Goal: Information Seeking & Learning: Learn about a topic

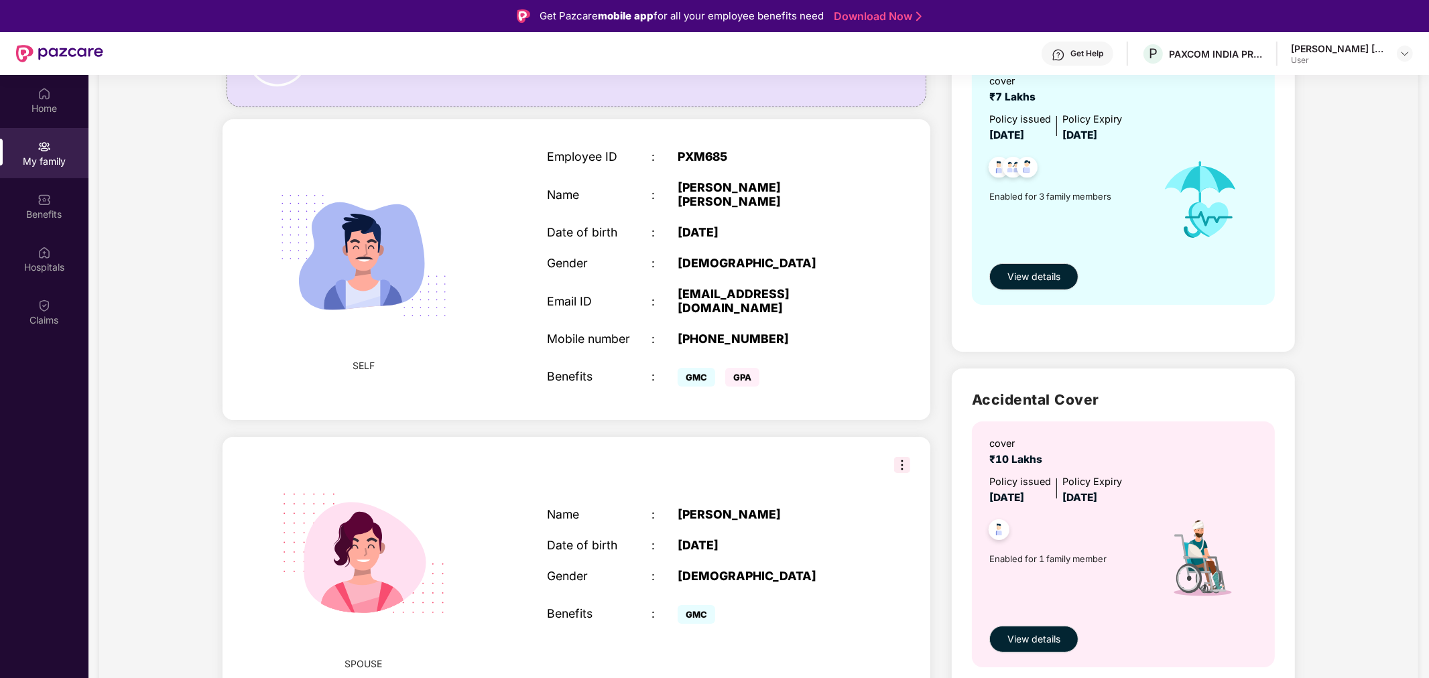
scroll to position [223, 0]
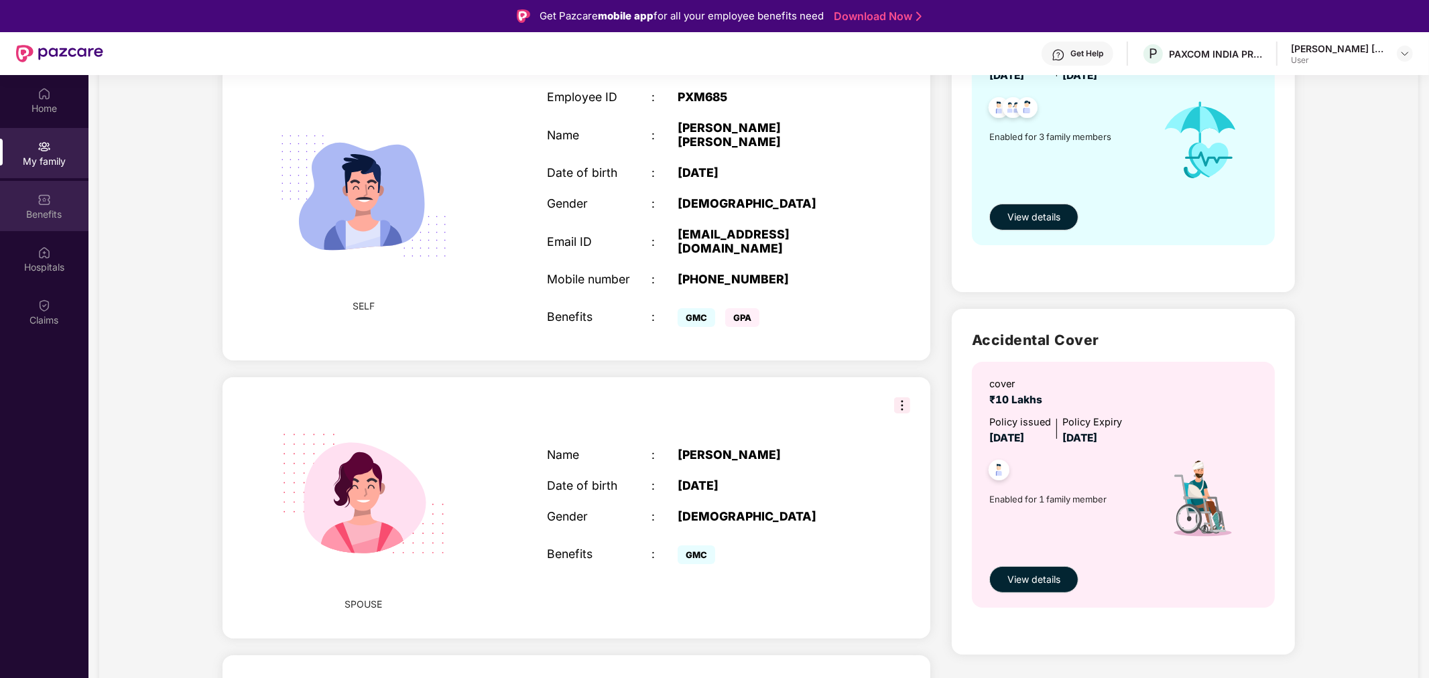
click at [23, 222] on div "Benefits" at bounding box center [44, 206] width 88 height 50
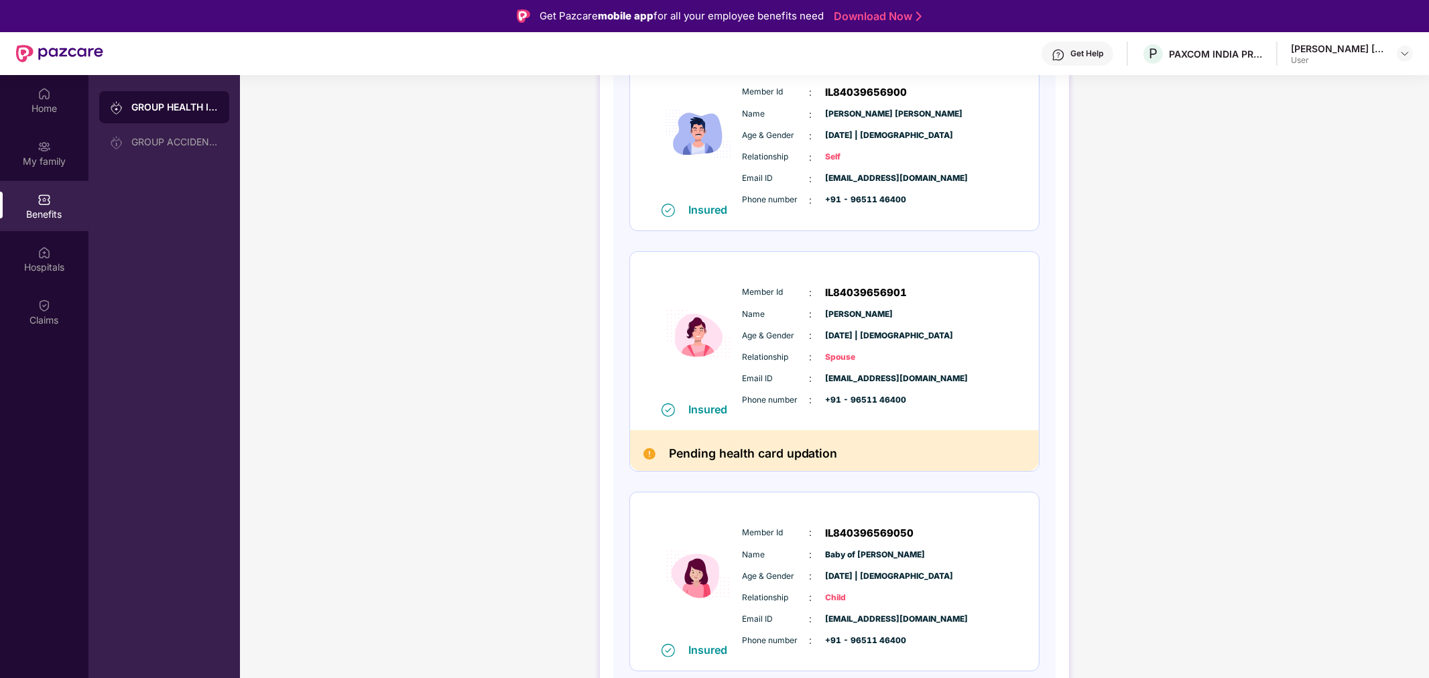
scroll to position [227, 0]
click at [648, 452] on img at bounding box center [649, 454] width 12 height 12
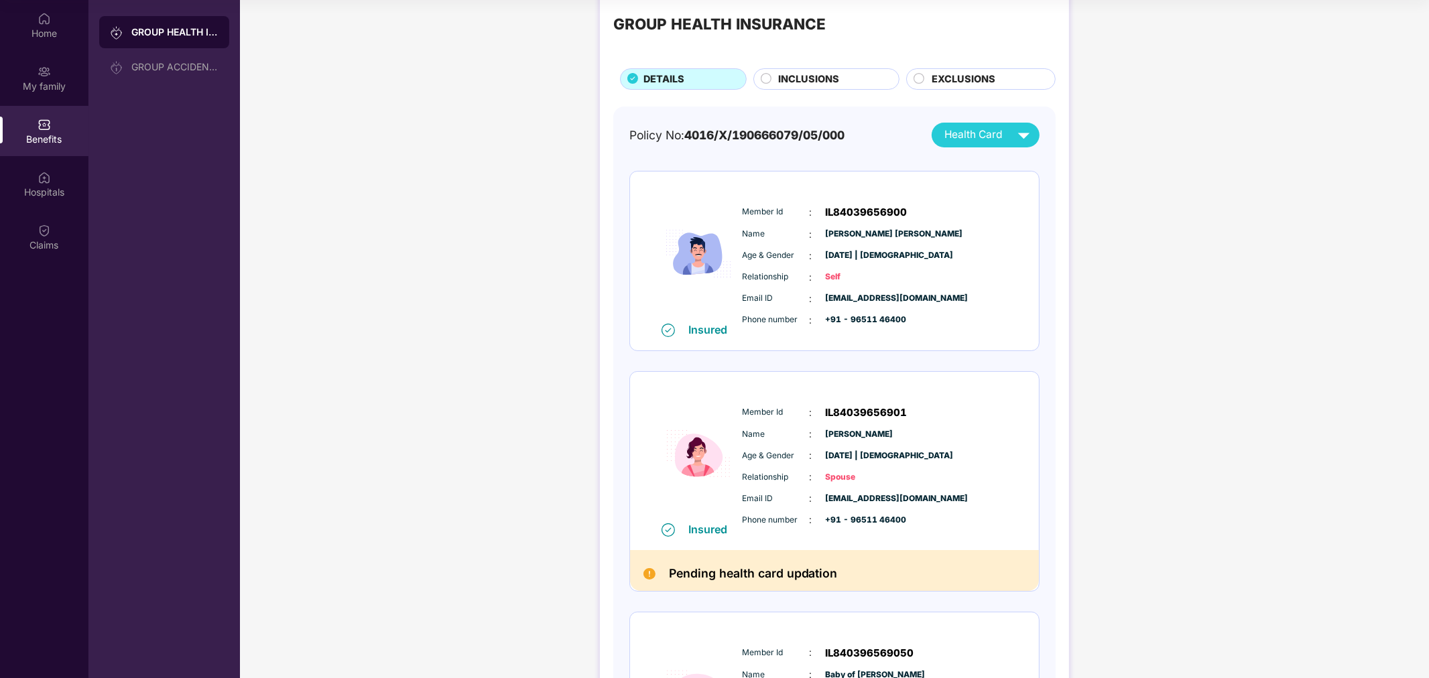
scroll to position [0, 0]
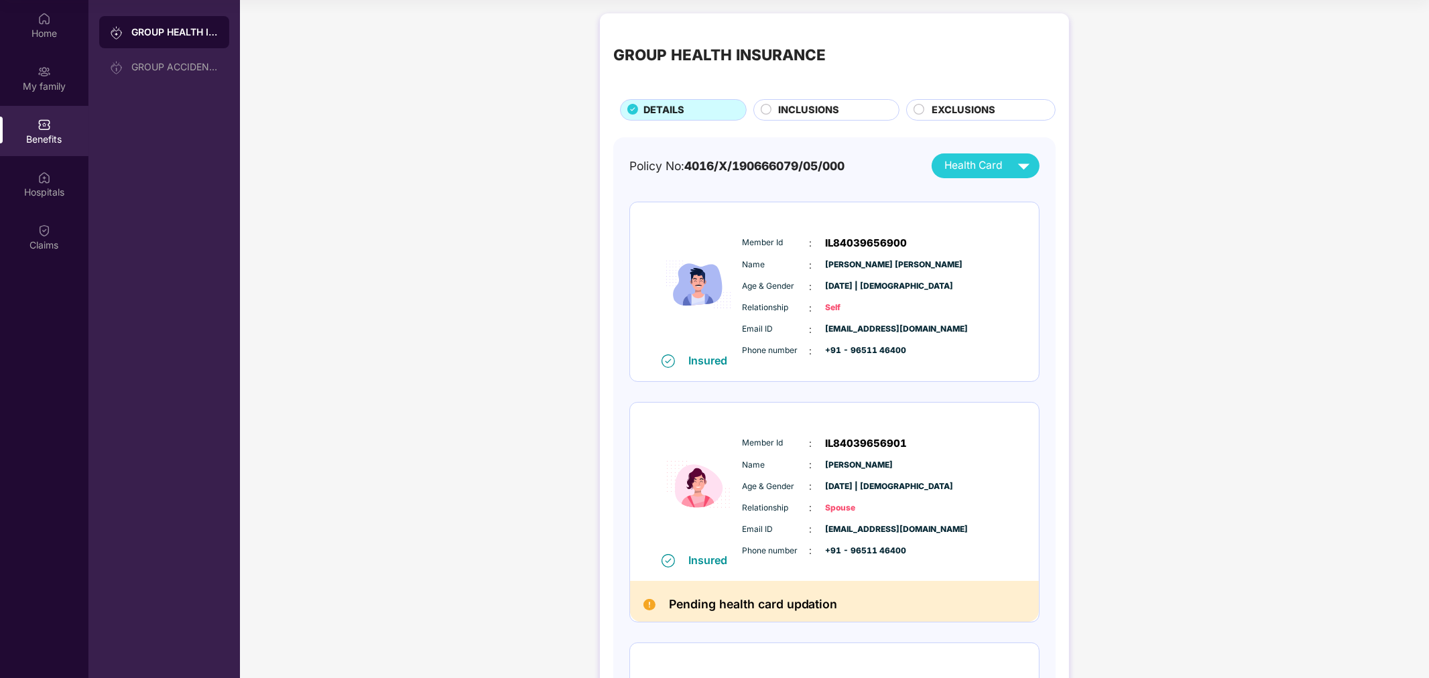
click at [822, 117] on span "INCLUSIONS" at bounding box center [808, 110] width 61 height 15
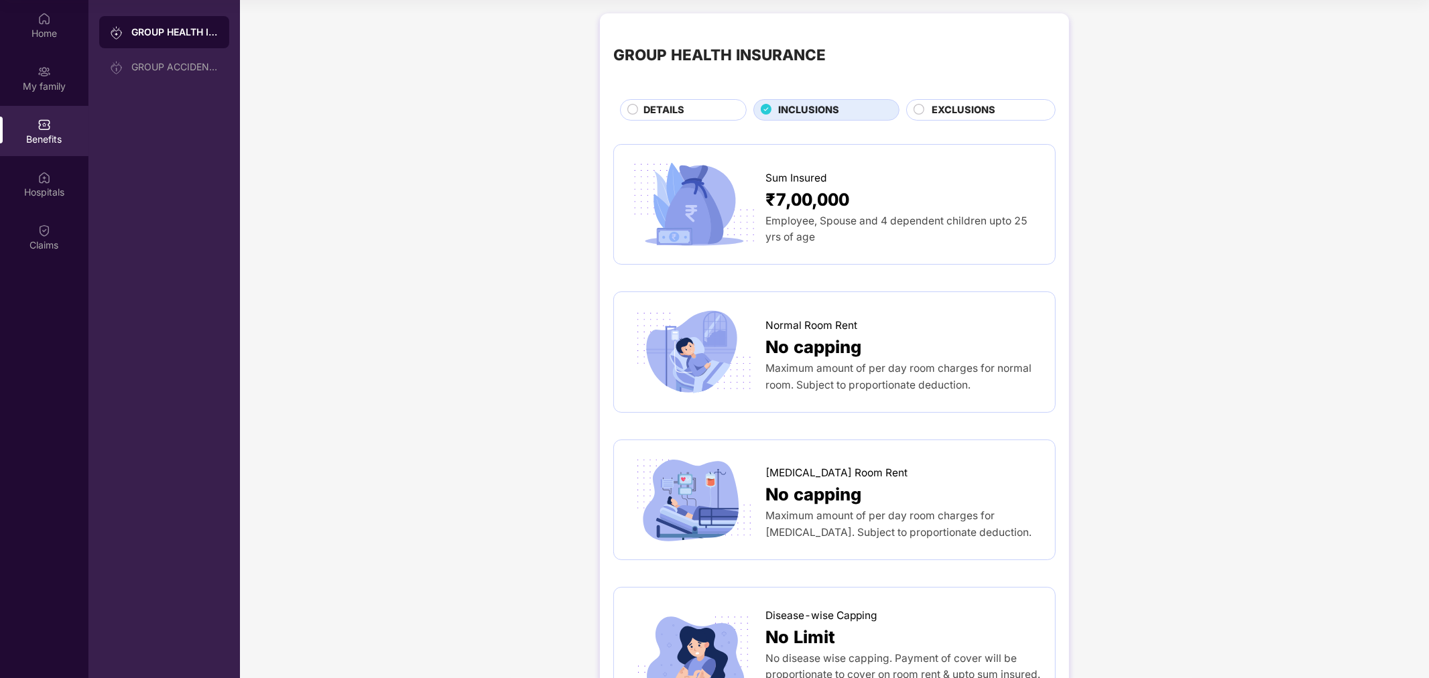
click at [943, 105] on span "EXCLUSIONS" at bounding box center [964, 110] width 64 height 15
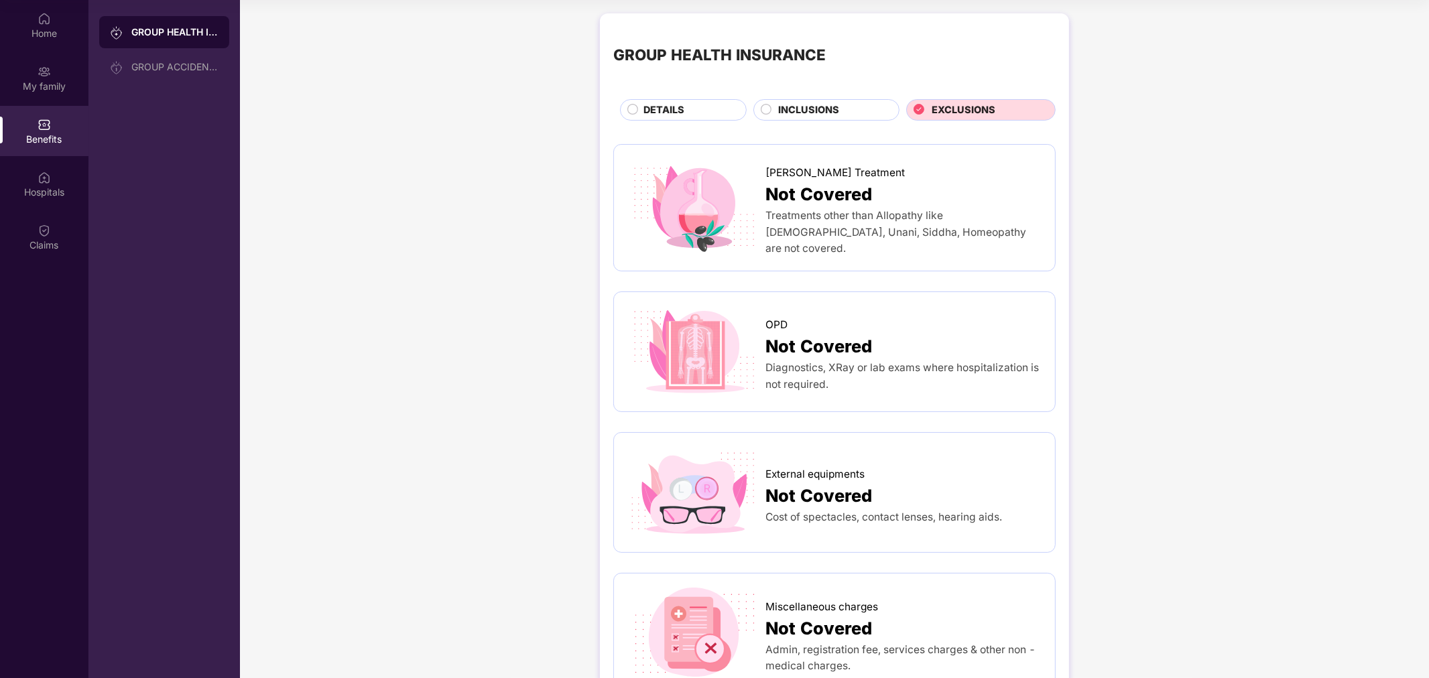
click at [686, 107] on div "DETAILS" at bounding box center [688, 111] width 103 height 17
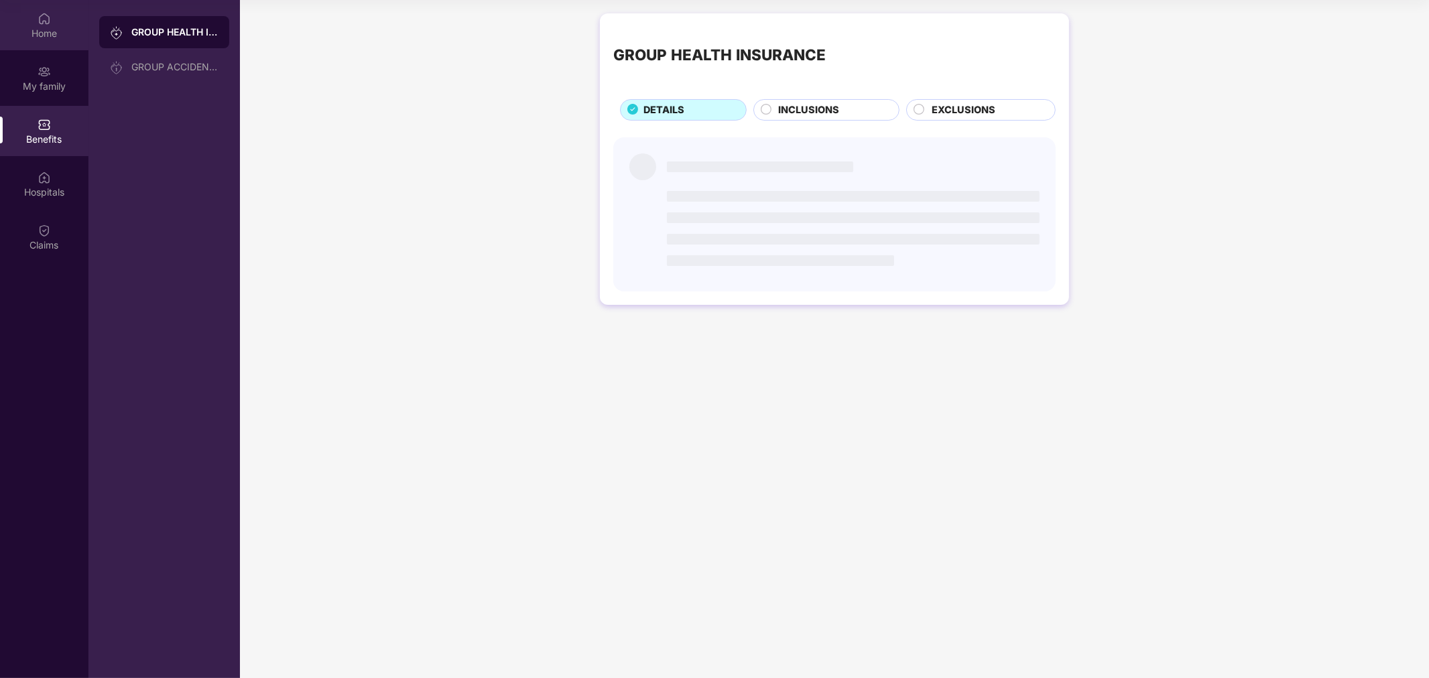
click at [72, 27] on div "Home" at bounding box center [44, 33] width 88 height 13
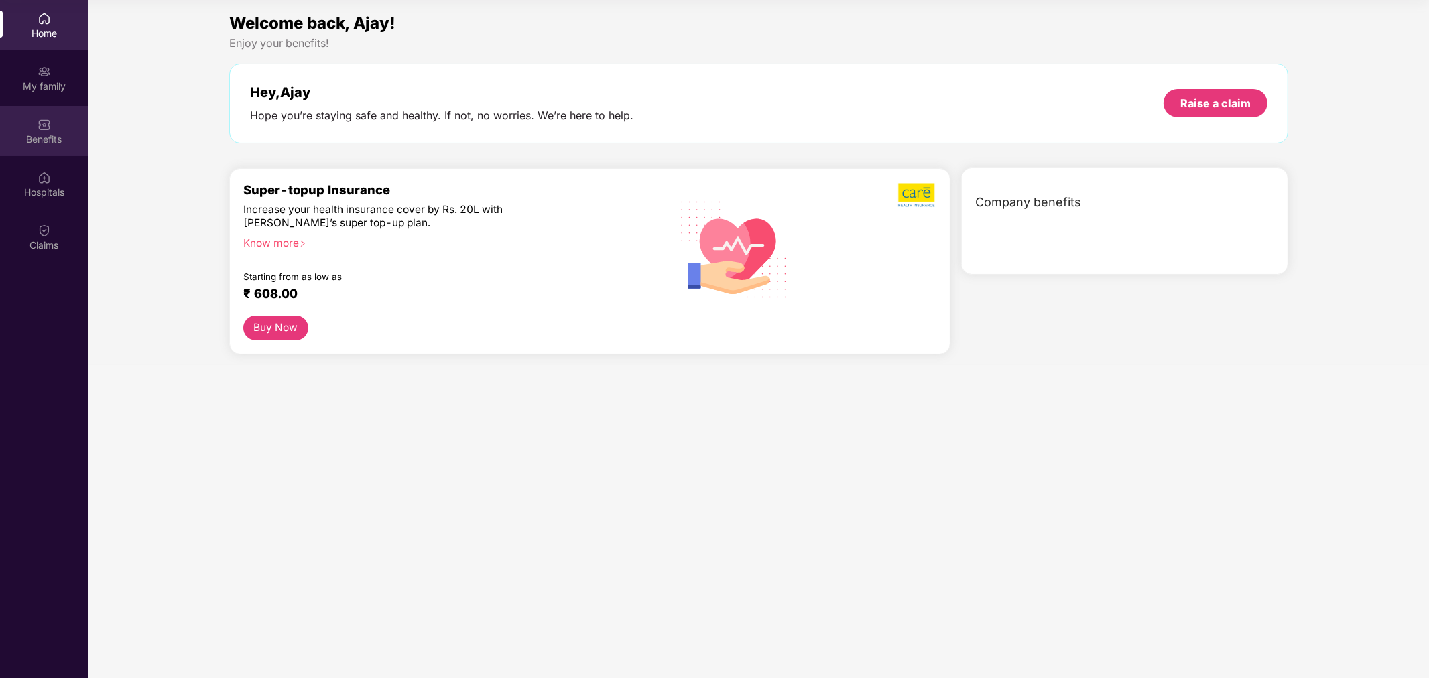
click at [43, 135] on div "Benefits" at bounding box center [44, 139] width 88 height 13
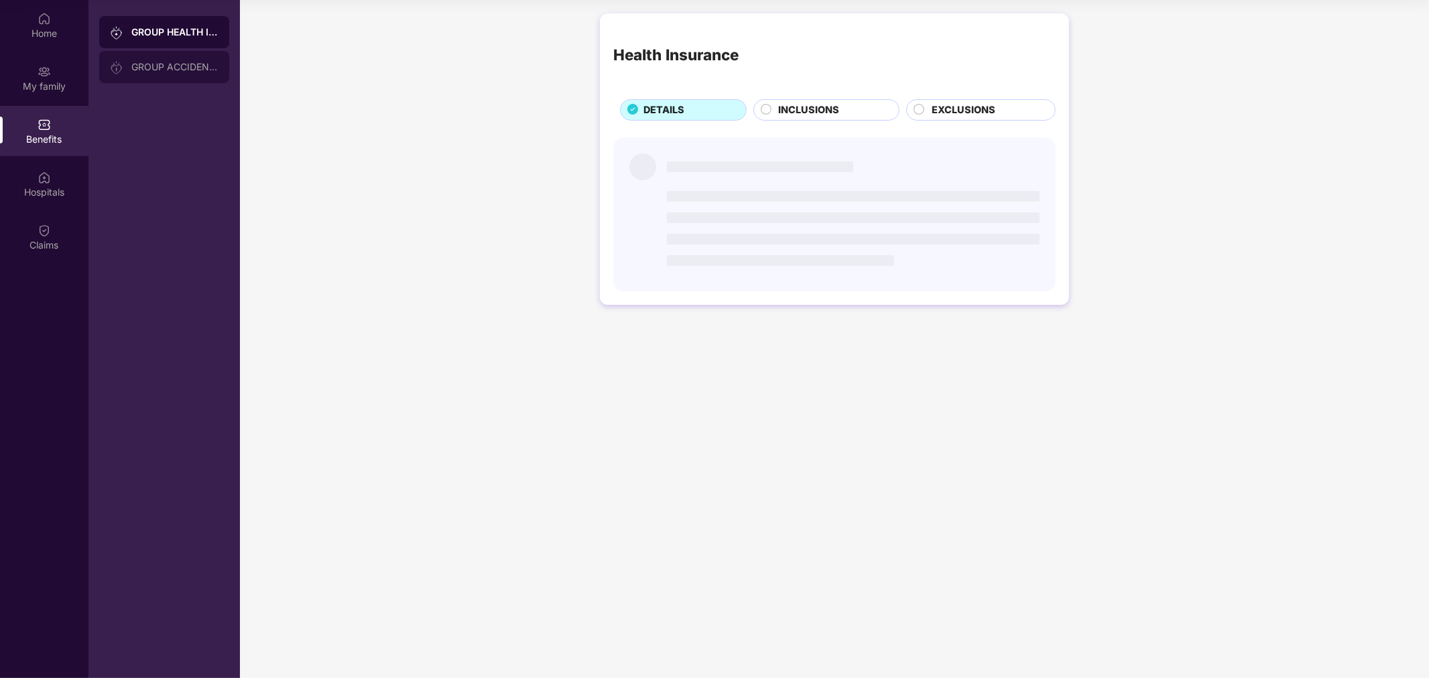
click at [178, 72] on div "GROUP ACCIDENTAL INSURANCE" at bounding box center [164, 67] width 130 height 32
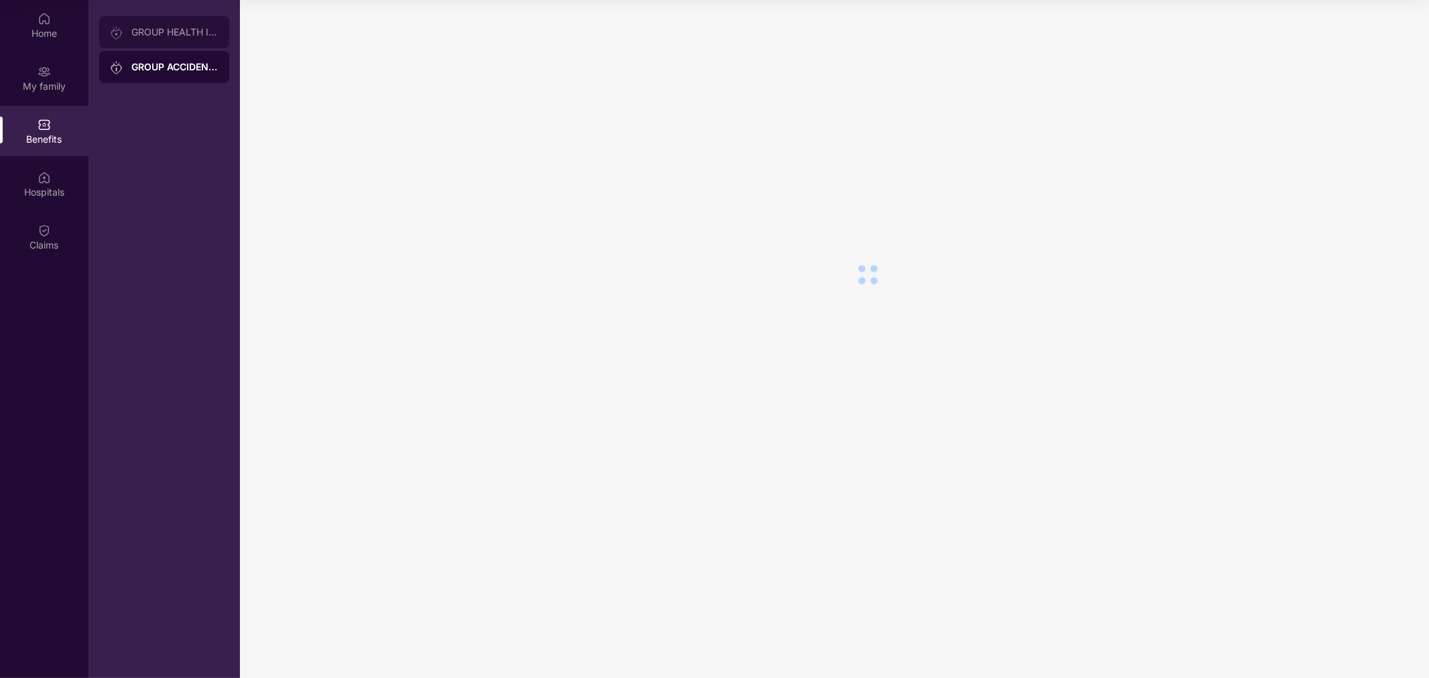
click at [181, 31] on div "GROUP HEALTH INSURANCE" at bounding box center [174, 32] width 87 height 11
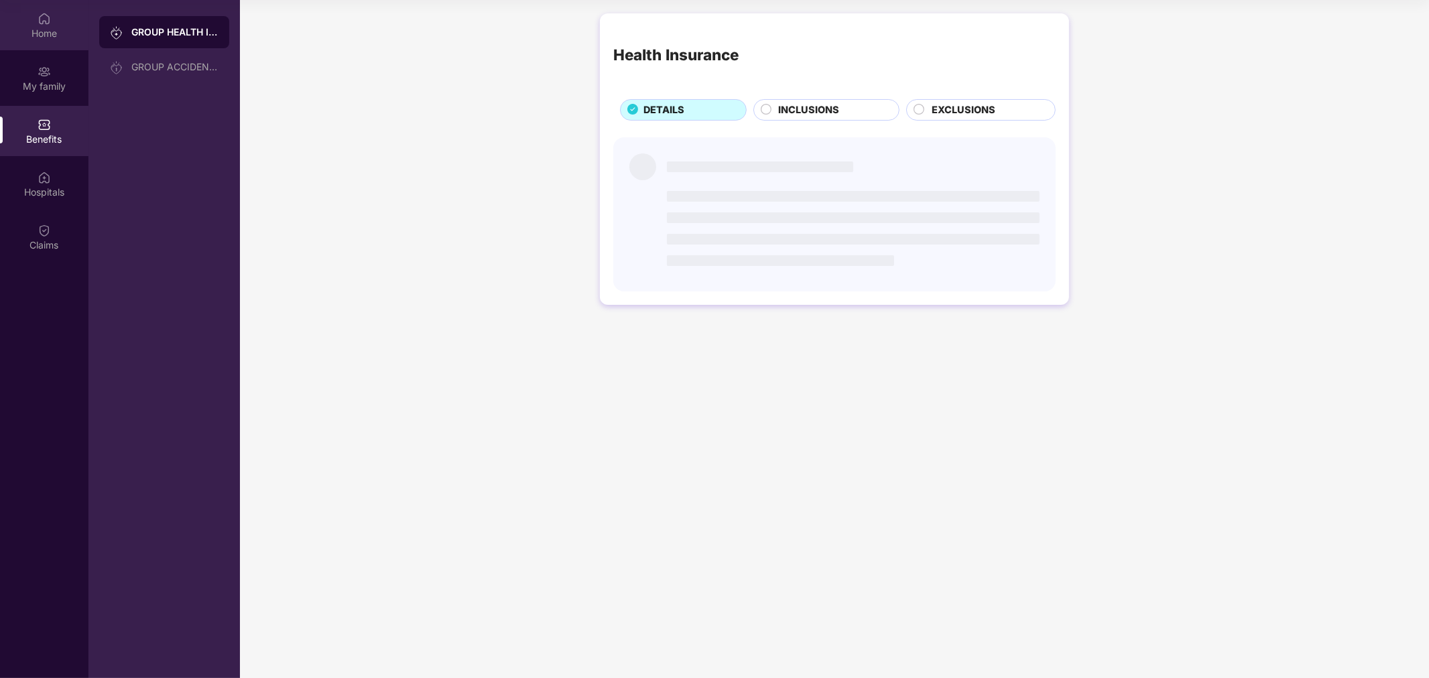
click at [35, 9] on div "Home" at bounding box center [44, 25] width 88 height 50
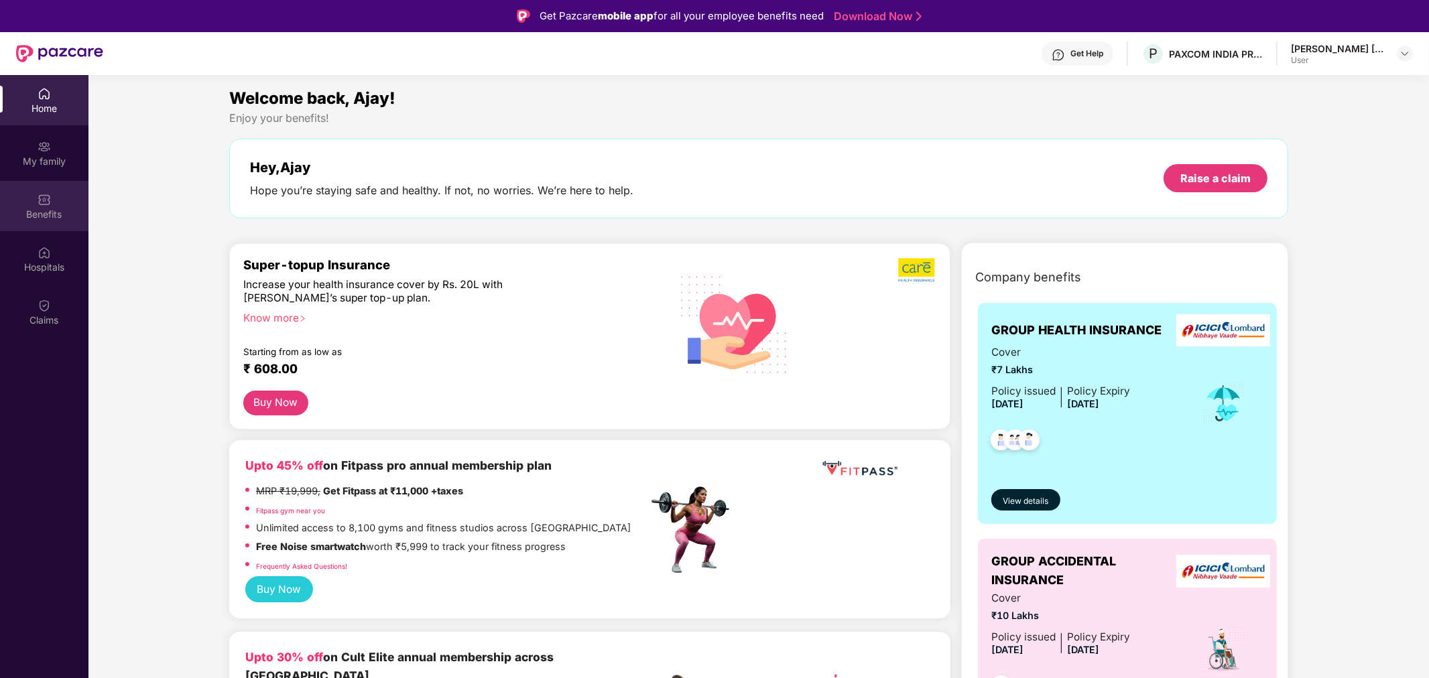
click at [55, 208] on div "Benefits" at bounding box center [44, 214] width 88 height 13
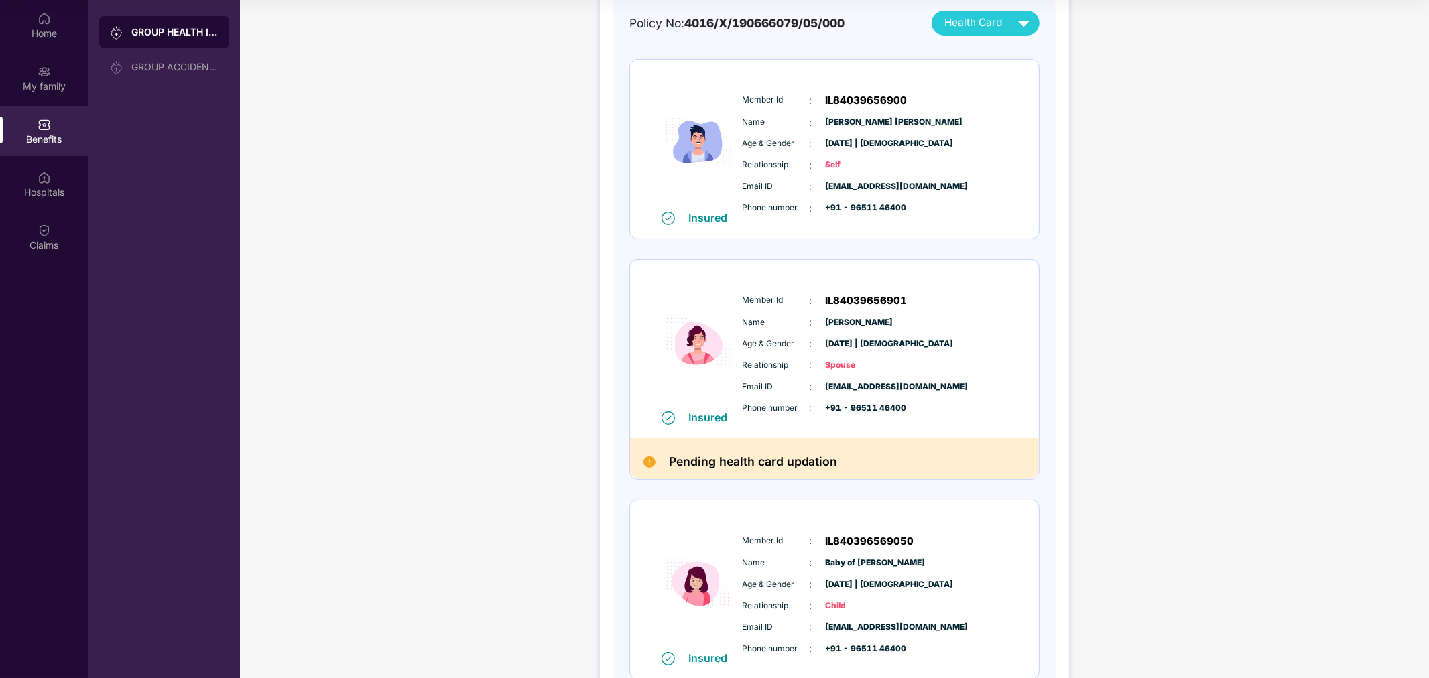
scroll to position [149, 0]
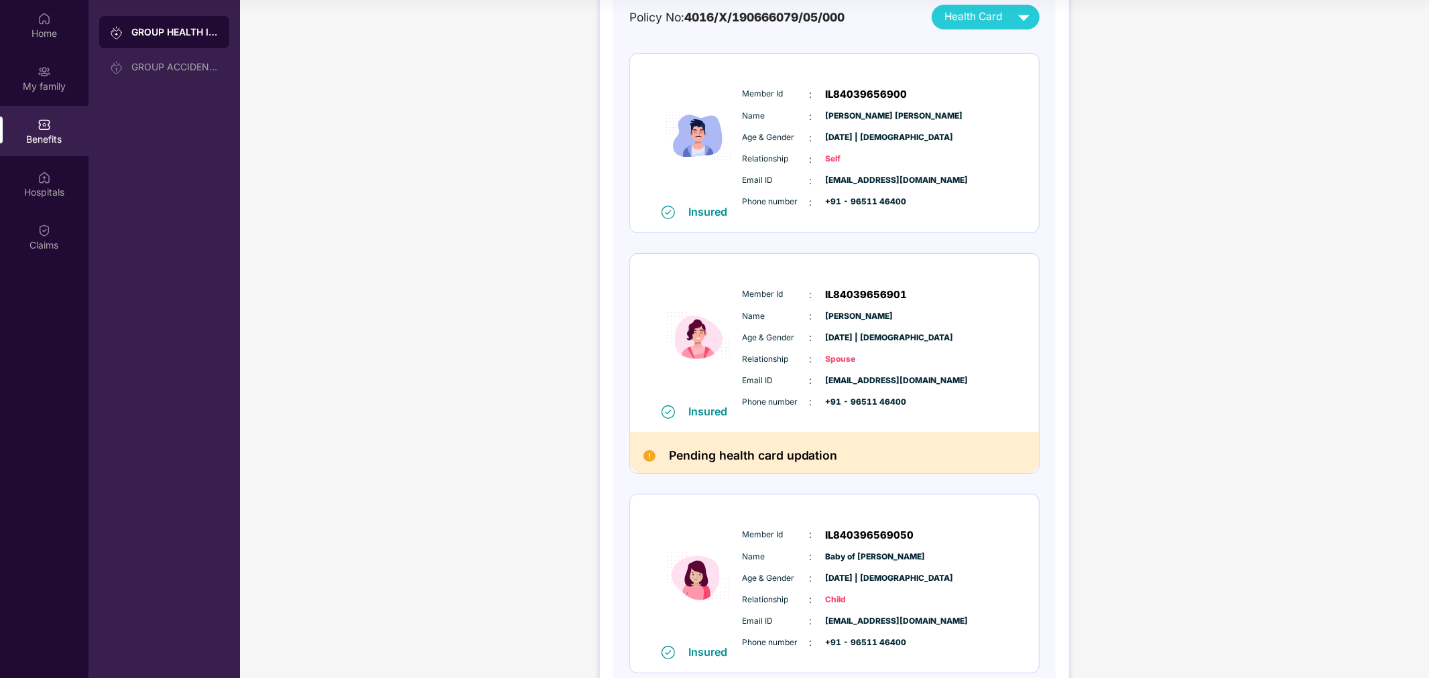
click at [781, 340] on span "Age & Gender" at bounding box center [775, 338] width 67 height 13
click at [685, 336] on img at bounding box center [698, 335] width 80 height 137
